Goal: Complete application form

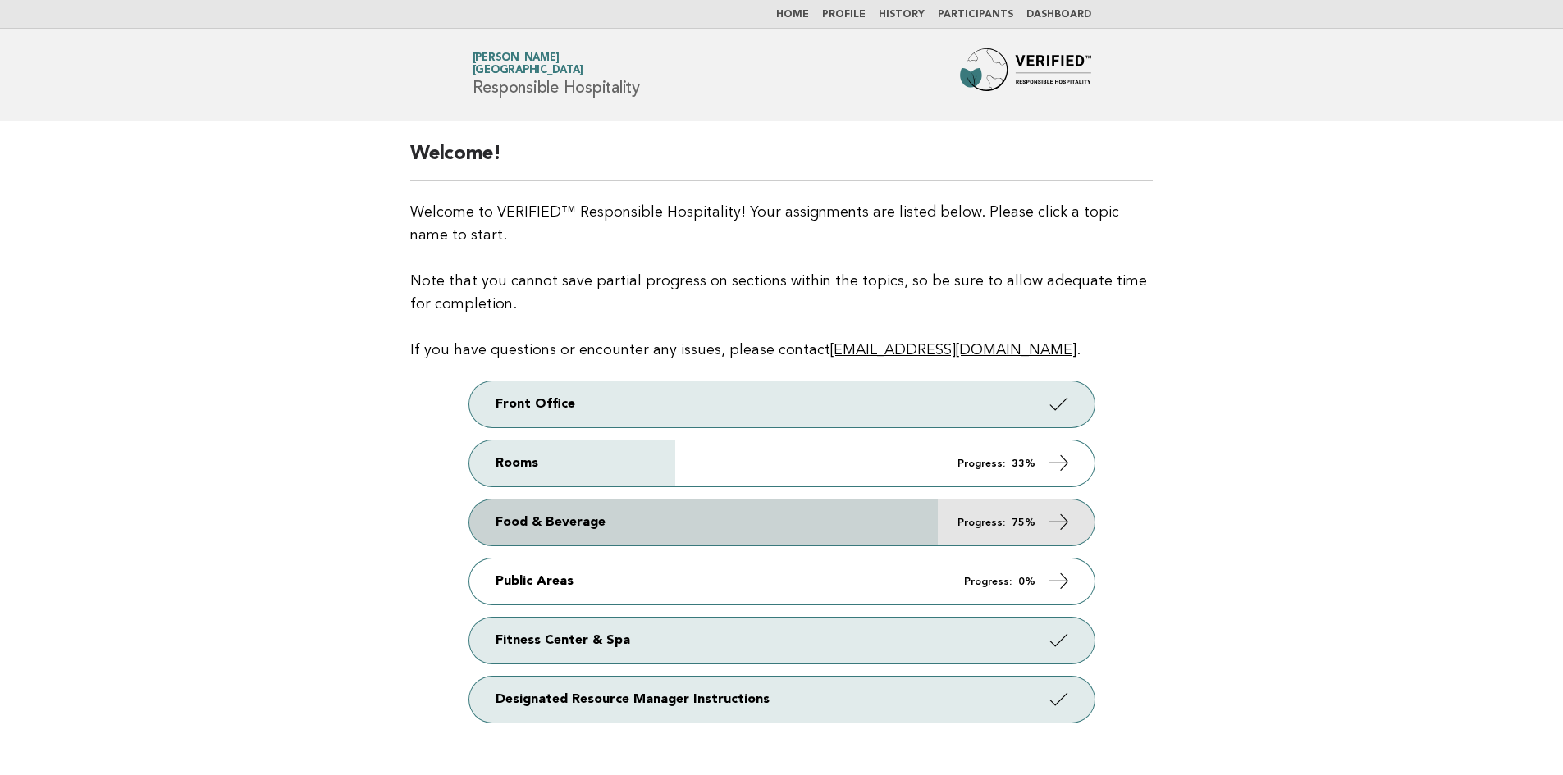
drag, startPoint x: 0, startPoint y: 0, endPoint x: 862, endPoint y: 524, distance: 1009.4
click at [862, 524] on link "Food & Beverage Progress: 75%" at bounding box center [781, 523] width 625 height 46
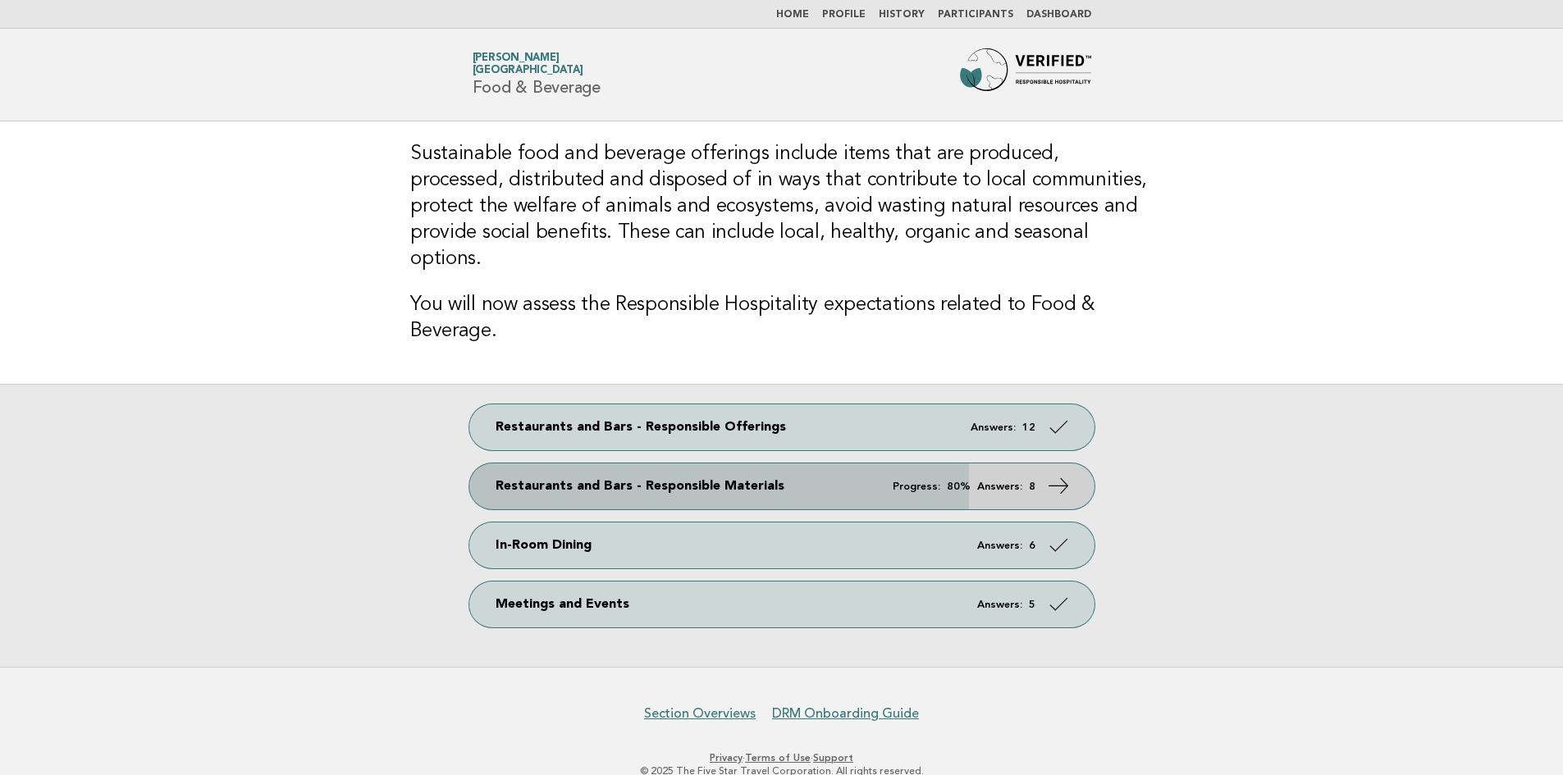
click at [1064, 474] on icon at bounding box center [1058, 486] width 24 height 24
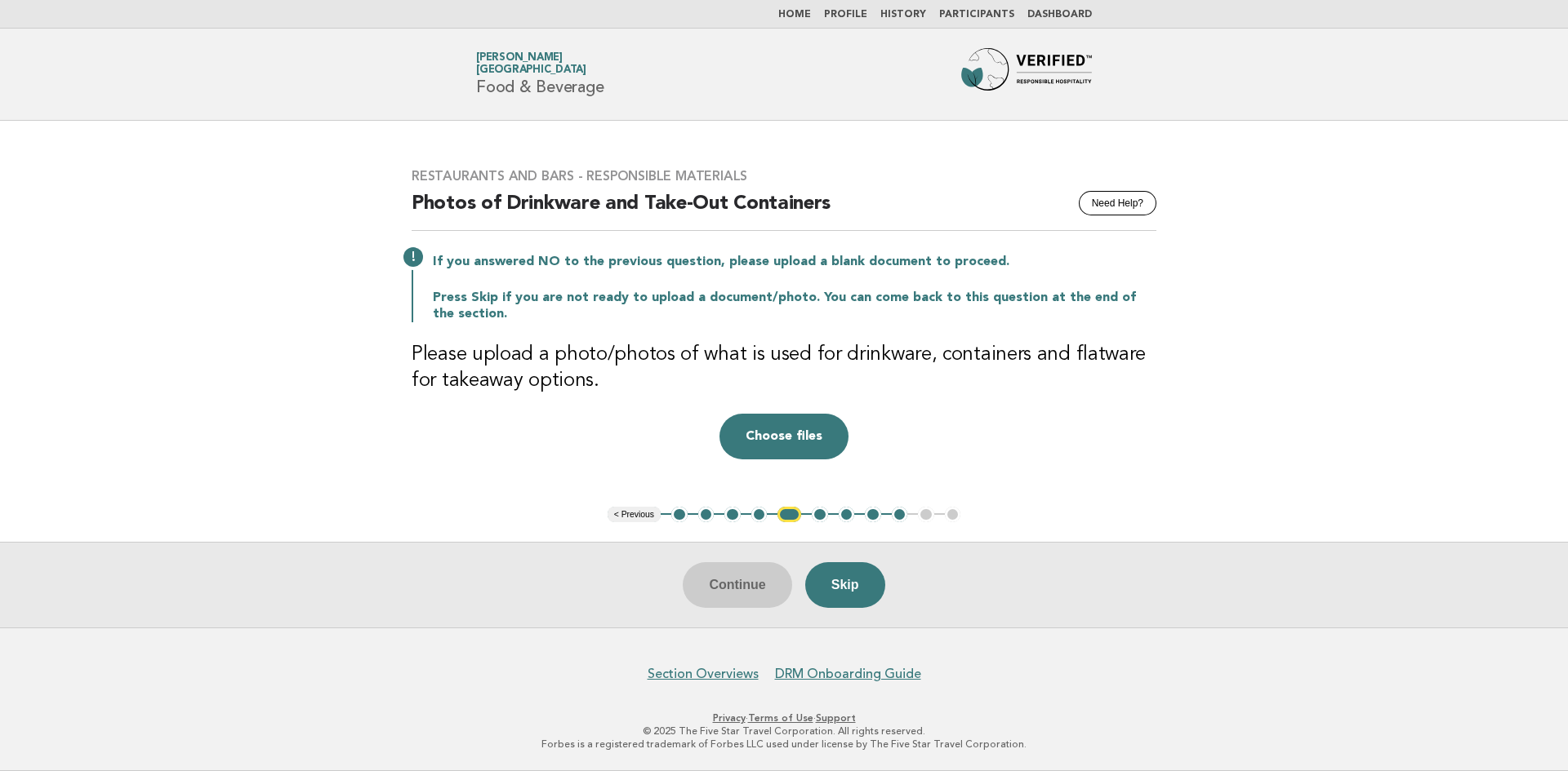
click at [760, 518] on button "4" at bounding box center [759, 515] width 16 height 16
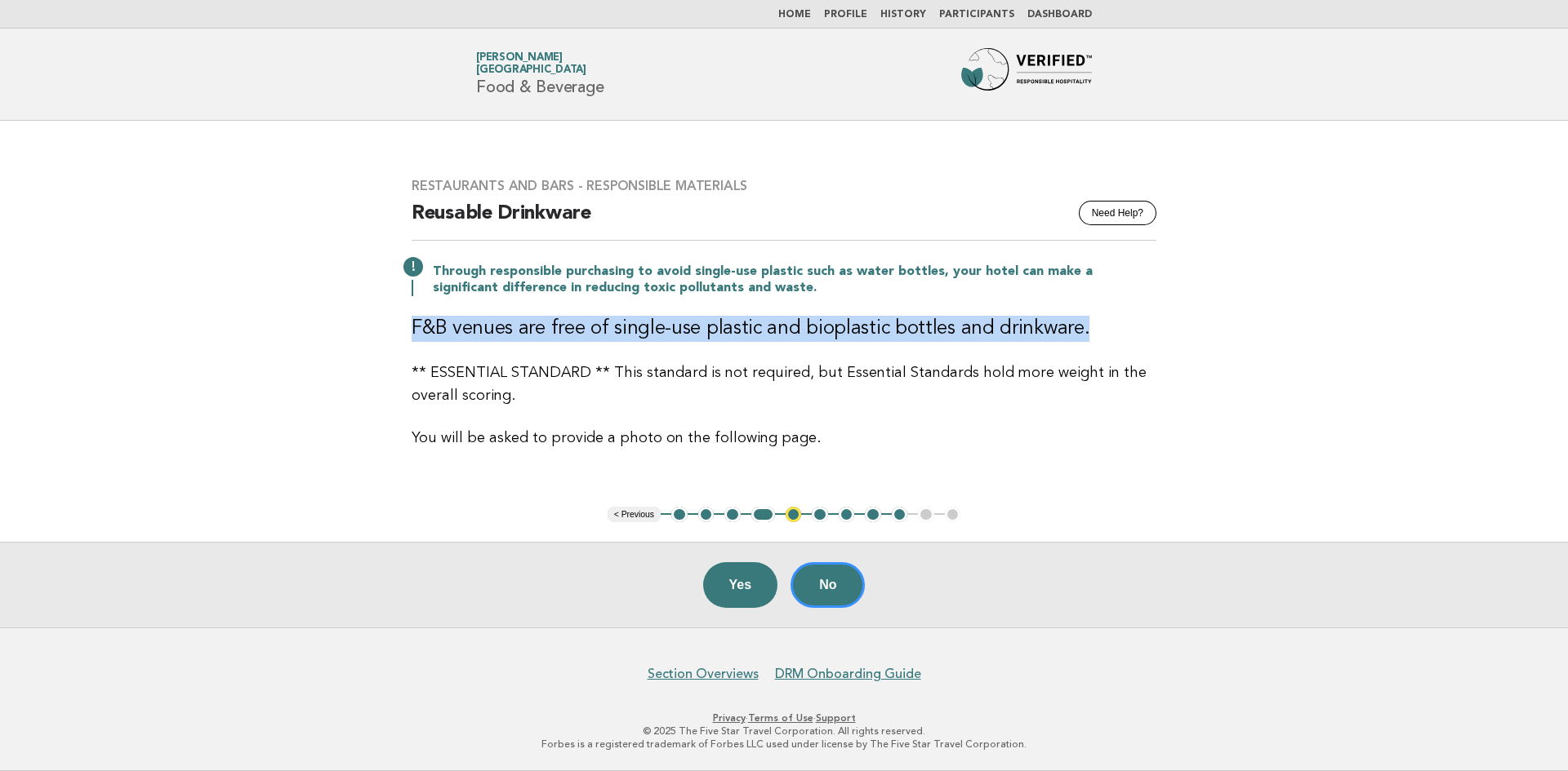
drag, startPoint x: 416, startPoint y: 325, endPoint x: 1078, endPoint y: 321, distance: 662.0
click at [1078, 321] on h3 "F&B venues are free of single-use plastic and bioplastic bottles and drinkware." at bounding box center [784, 329] width 744 height 26
click at [730, 586] on button "Yes" at bounding box center [740, 585] width 75 height 46
